Goal: Check status: Check status

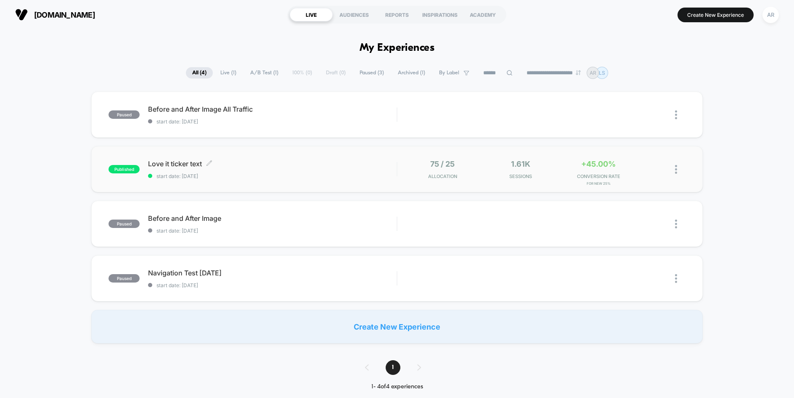
click at [348, 174] on span "start date: [DATE]" at bounding box center [272, 176] width 248 height 6
click at [456, 165] on div "75 / 25 Allocation" at bounding box center [442, 170] width 29 height 20
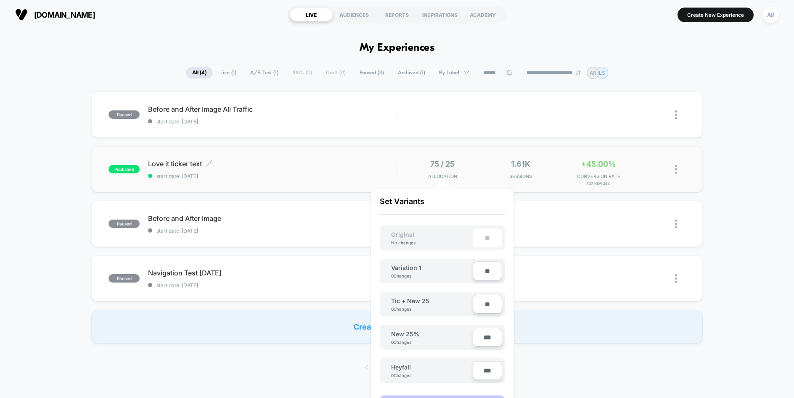
click at [338, 162] on span "Love it ticker text Click to edit experience details" at bounding box center [272, 164] width 248 height 8
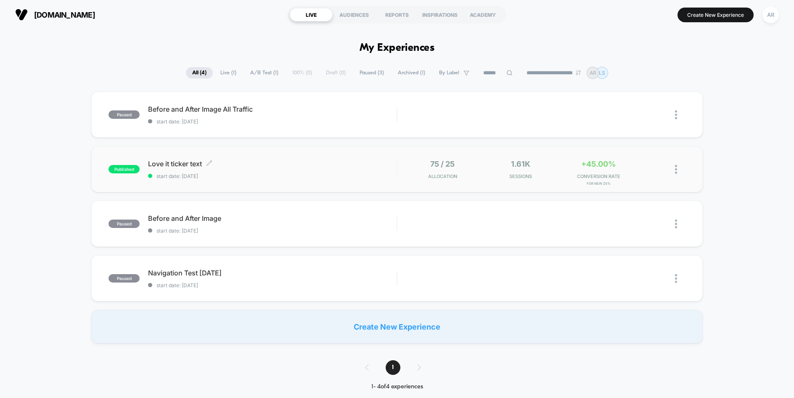
click at [338, 162] on span "Love it ticker text Click to edit experience details" at bounding box center [272, 164] width 248 height 8
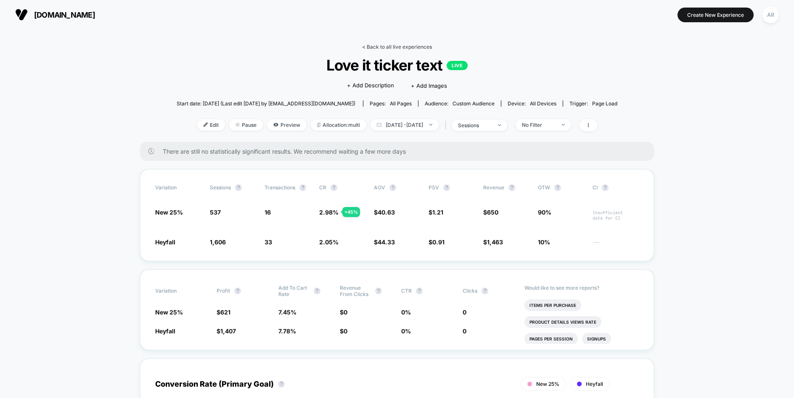
click at [366, 46] on link "< Back to all live experiences" at bounding box center [397, 47] width 70 height 6
